Goal: Check status: Check status

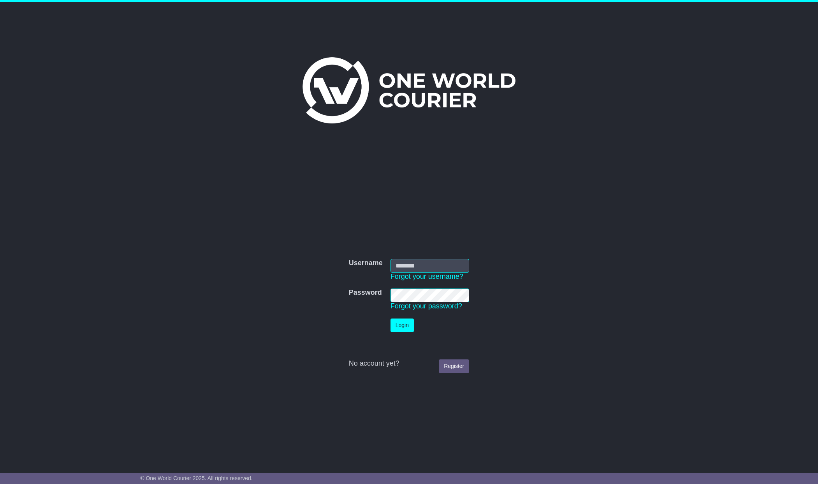
type input "**********"
click at [404, 328] on button "Login" at bounding box center [401, 325] width 23 height 14
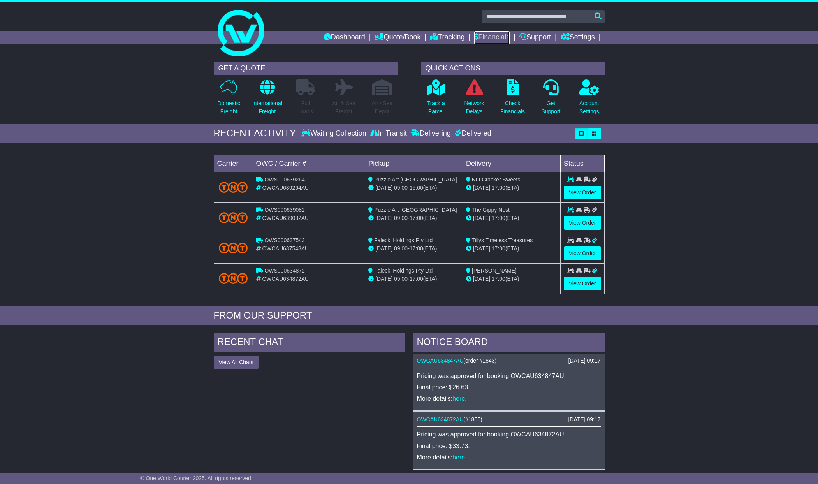
click at [495, 36] on link "Financials" at bounding box center [491, 37] width 35 height 13
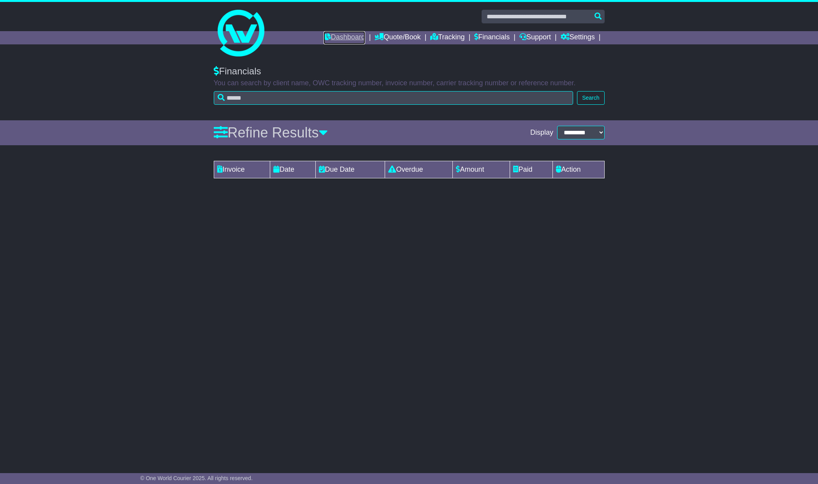
click at [344, 34] on link "Dashboard" at bounding box center [345, 37] width 42 height 13
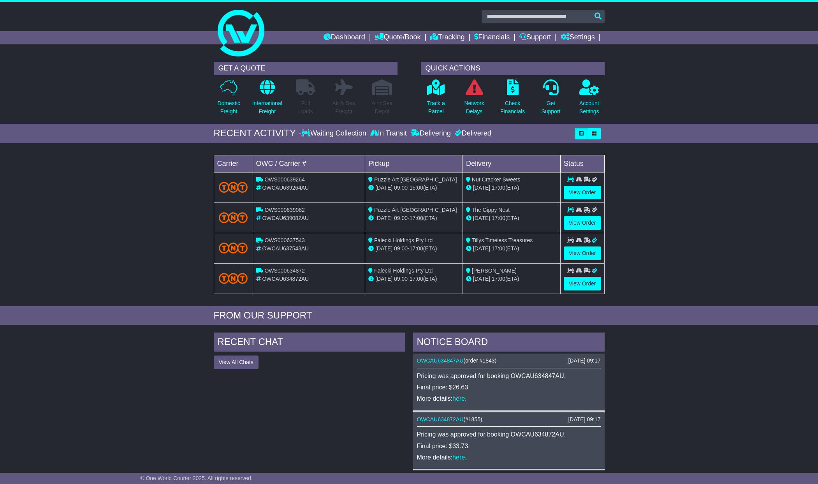
click at [301, 134] on icon at bounding box center [305, 132] width 9 height 7
click at [420, 132] on div "Delivering" at bounding box center [431, 133] width 44 height 9
click at [435, 103] on p "Track a Parcel" at bounding box center [436, 107] width 18 height 16
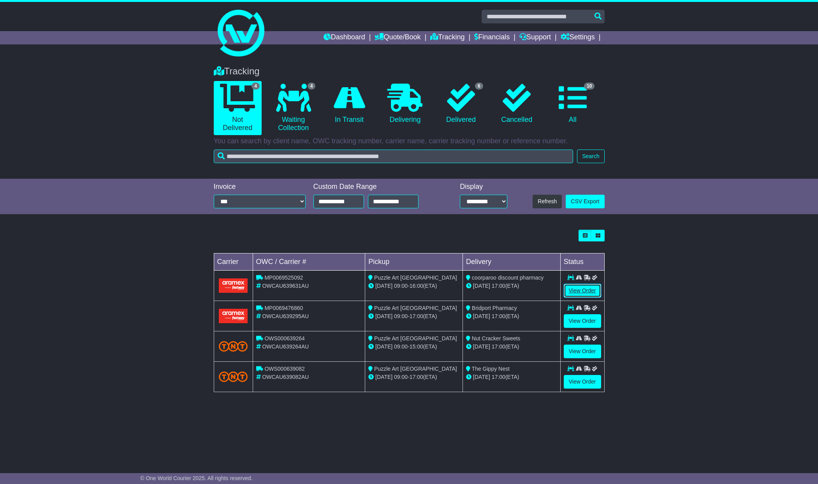
click at [589, 289] on link "View Order" at bounding box center [582, 291] width 37 height 14
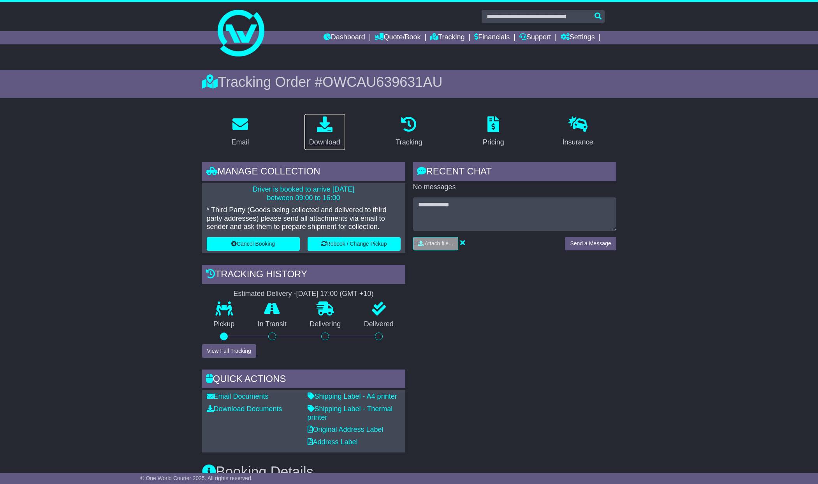
click at [325, 128] on icon at bounding box center [325, 124] width 16 height 16
